Goal: Check status: Check status

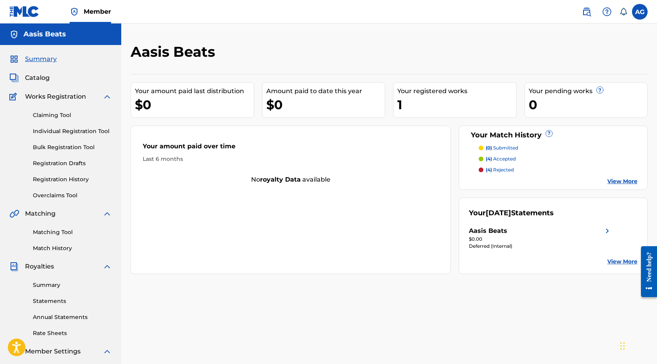
click at [84, 180] on link "Registration History" at bounding box center [72, 179] width 79 height 8
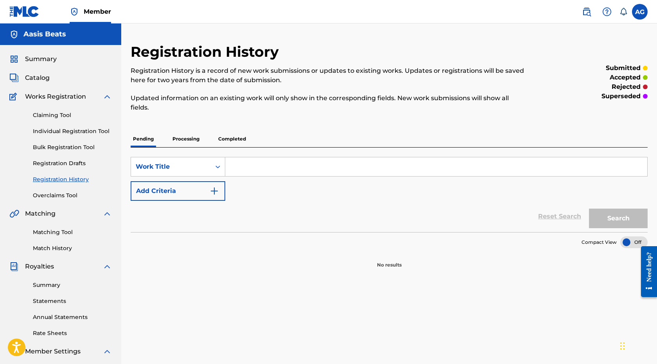
click at [190, 138] on p "Processing" at bounding box center [186, 139] width 32 height 16
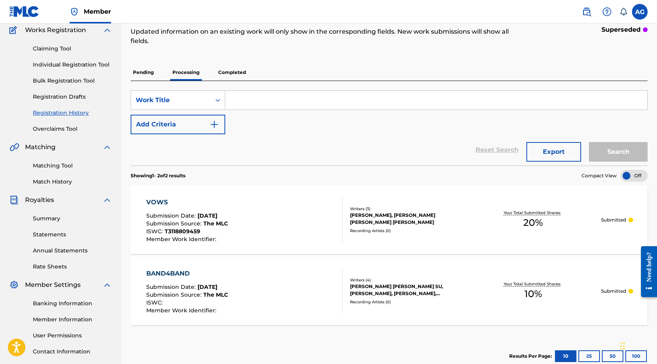
scroll to position [33, 0]
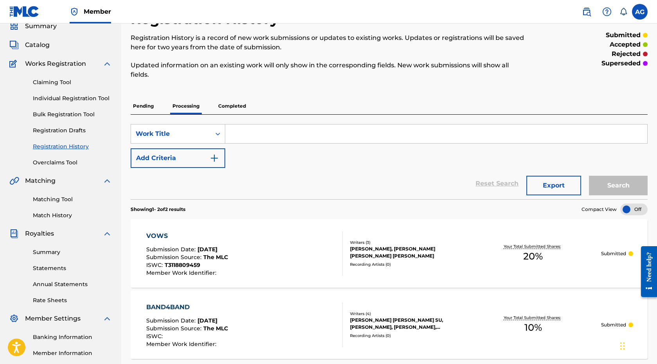
click at [232, 106] on p "Completed" at bounding box center [232, 106] width 32 height 16
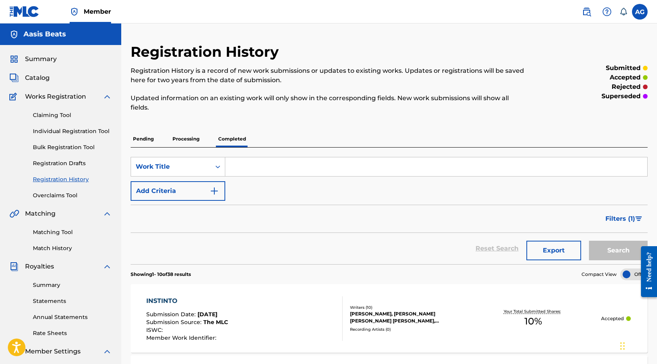
click at [40, 81] on span "Catalog" at bounding box center [37, 77] width 25 height 9
